Goal: Check status

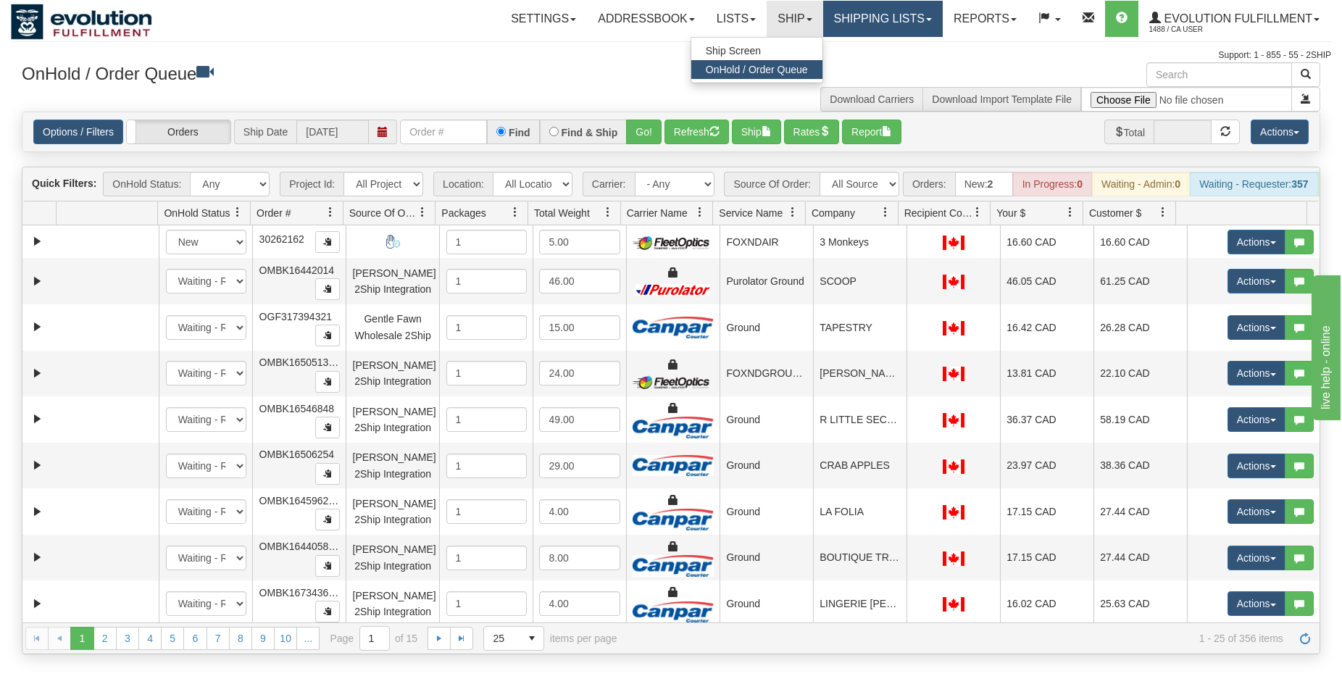
click at [869, 22] on link "Shipping lists" at bounding box center [883, 19] width 120 height 36
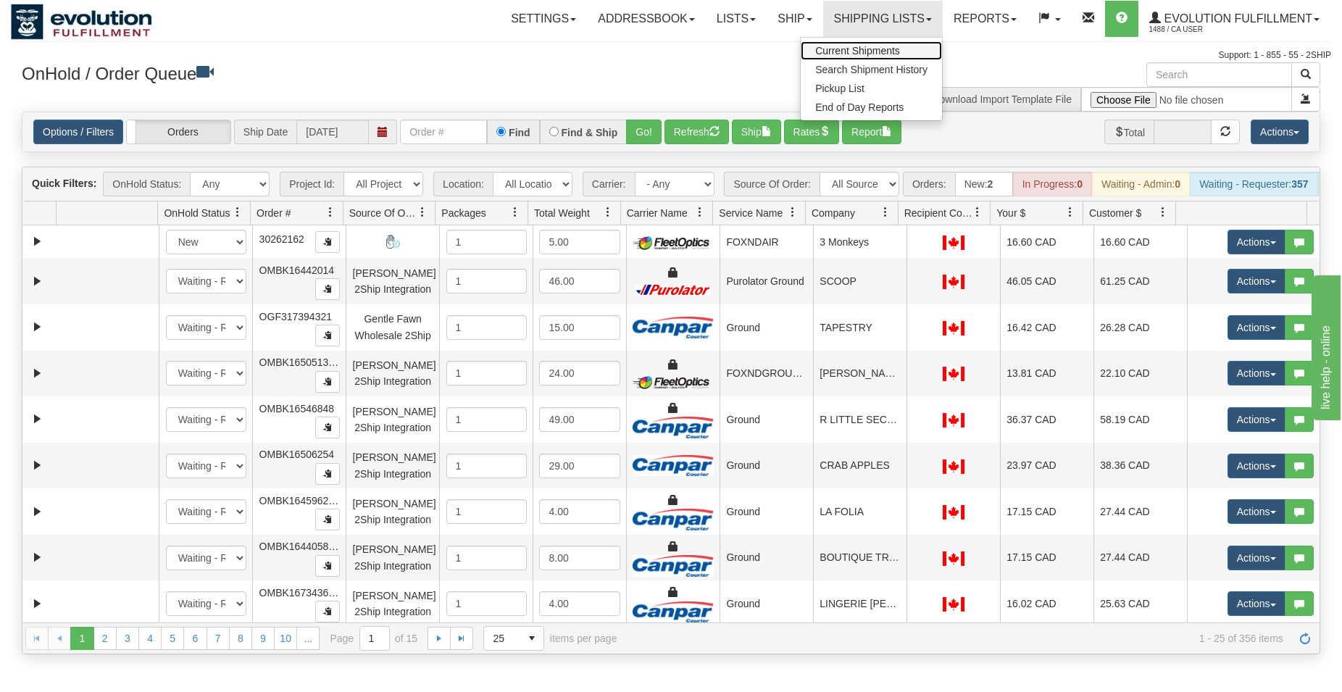
click at [861, 49] on span "Current Shipments" at bounding box center [857, 51] width 85 height 12
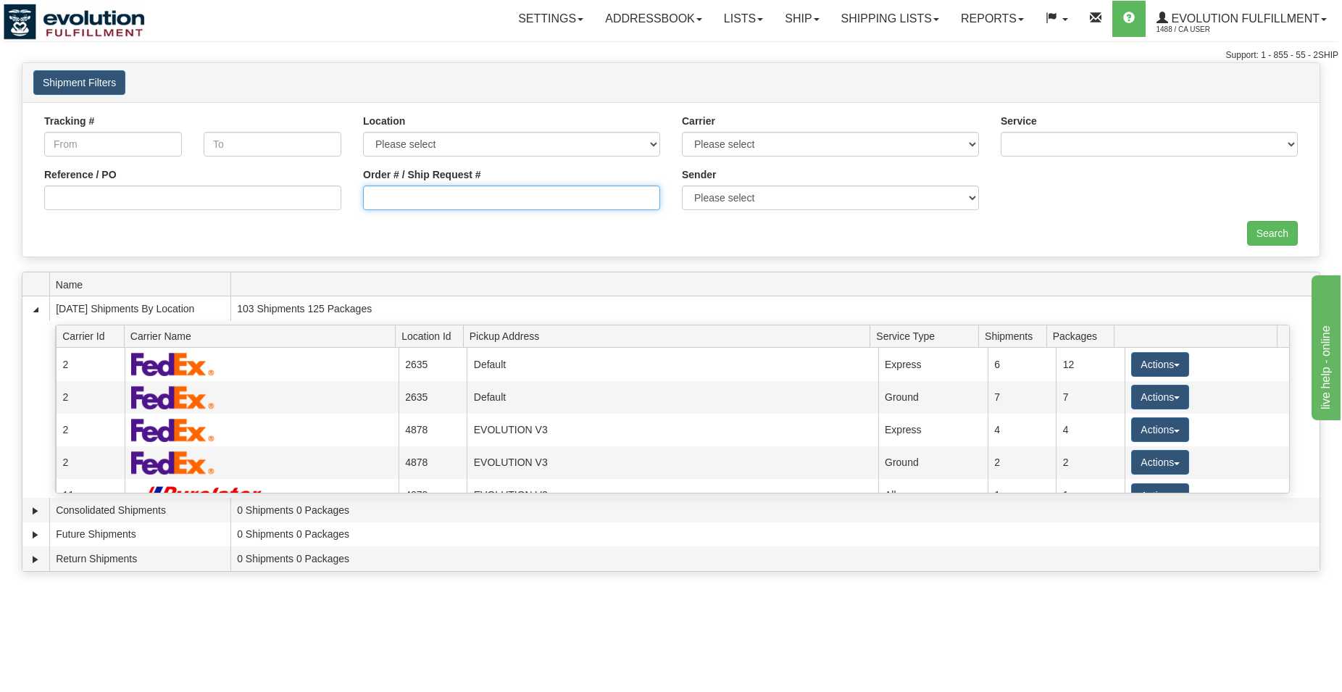
click at [420, 186] on input "Order # / Ship Request #" at bounding box center [511, 198] width 297 height 25
type input "159274"
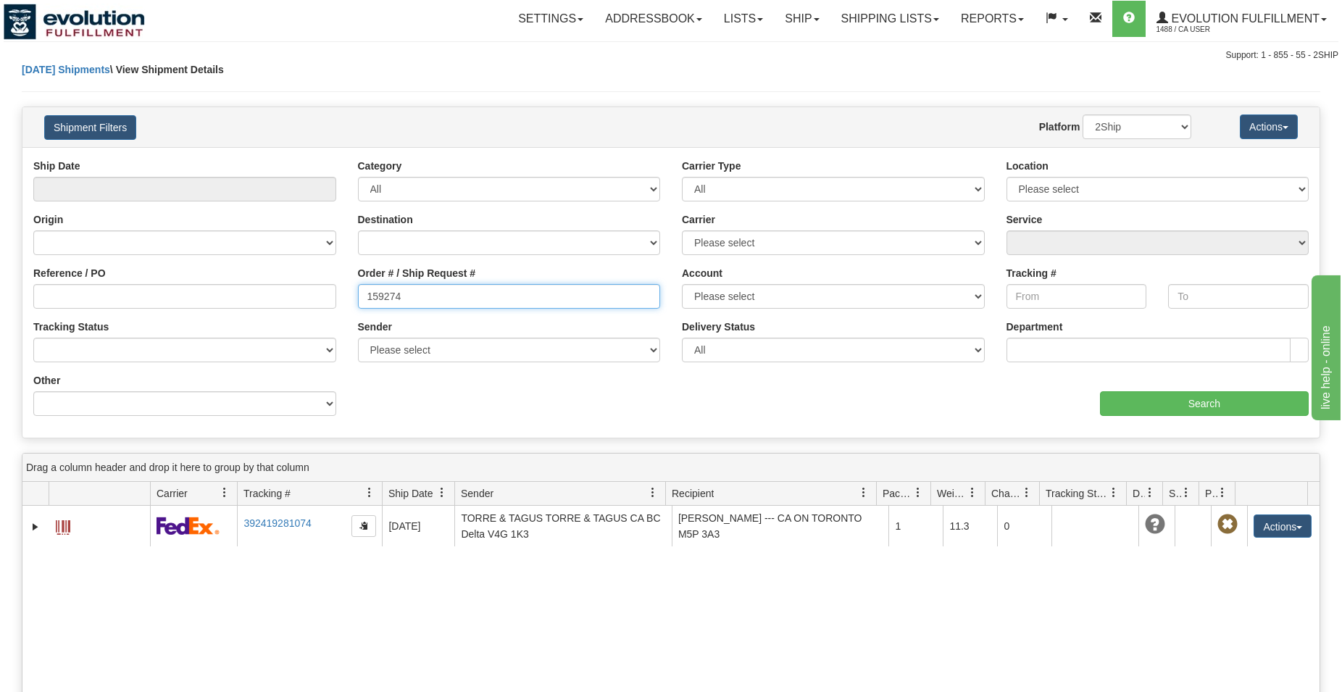
drag, startPoint x: 413, startPoint y: 297, endPoint x: 174, endPoint y: 265, distance: 241.4
click at [358, 284] on input "159274" at bounding box center [509, 296] width 303 height 25
type input "1061"
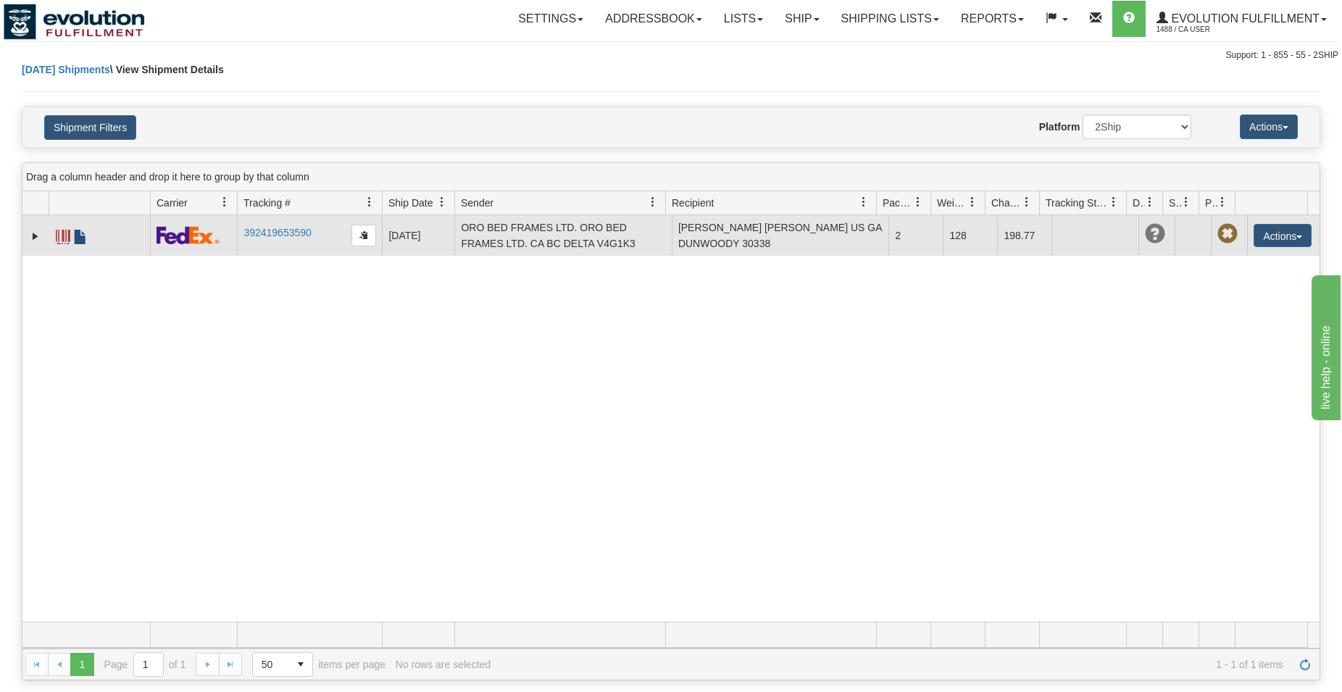
click at [78, 234] on span at bounding box center [80, 237] width 14 height 14
